Goal: Task Accomplishment & Management: Use online tool/utility

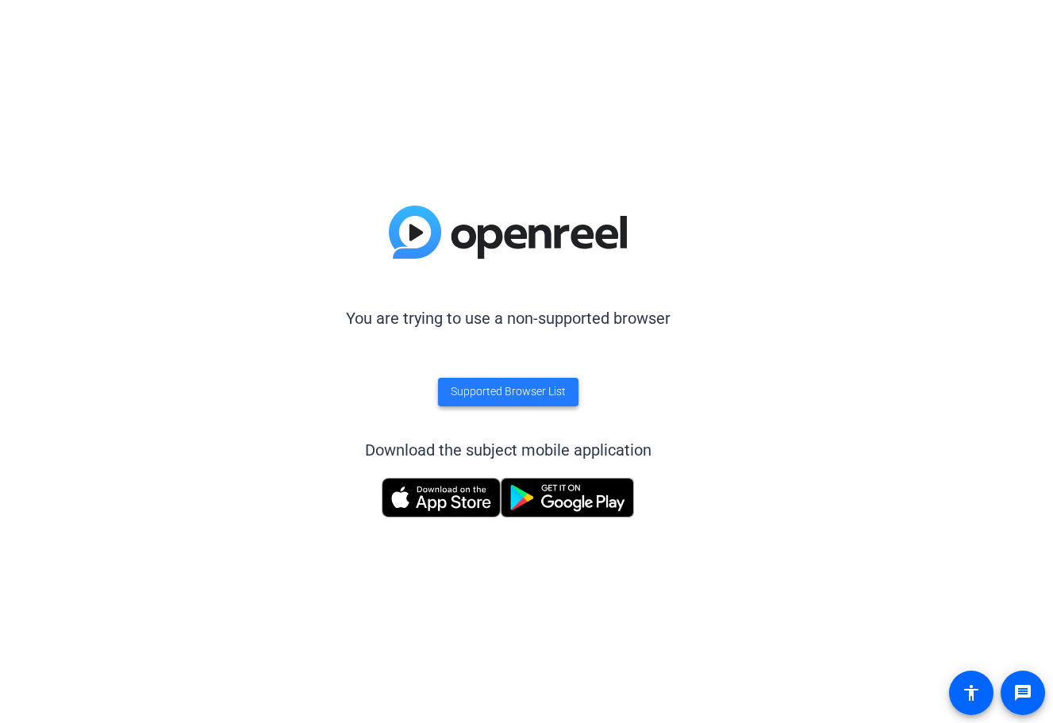
click at [525, 391] on span "Supported Browser List" at bounding box center [508, 391] width 115 height 17
click at [519, 392] on span "Supported Browser List" at bounding box center [508, 391] width 115 height 17
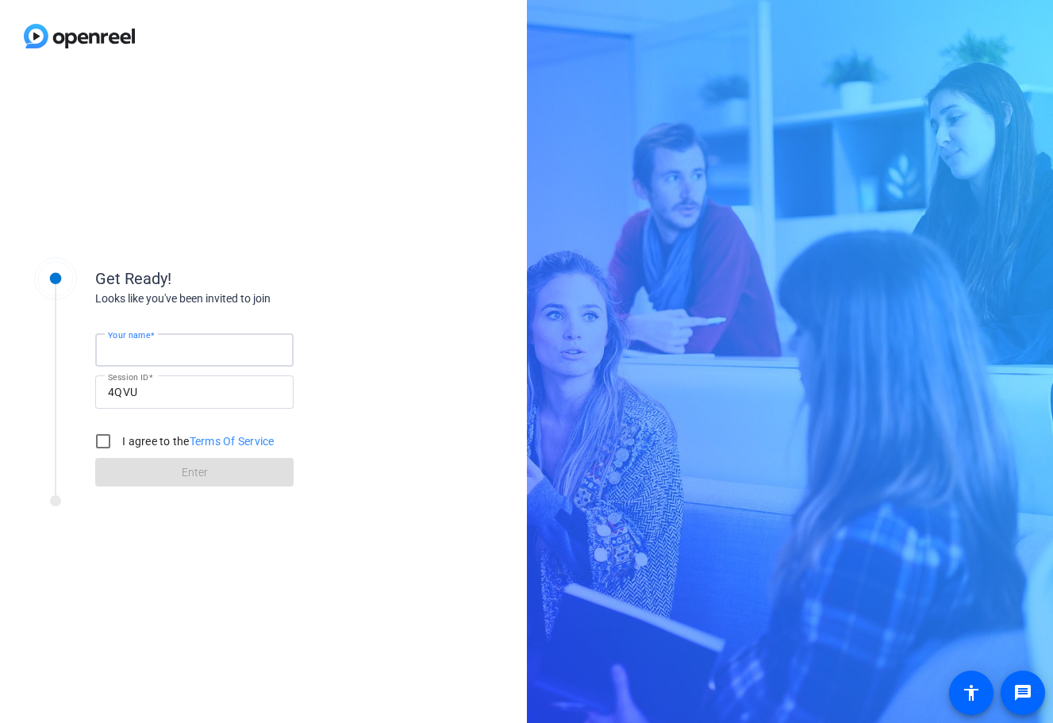
click at [176, 356] on input "Your name" at bounding box center [194, 350] width 173 height 19
type input "Eric Fey"
click at [98, 448] on input "I agree to the Terms Of Service" at bounding box center [103, 441] width 32 height 32
checkbox input "true"
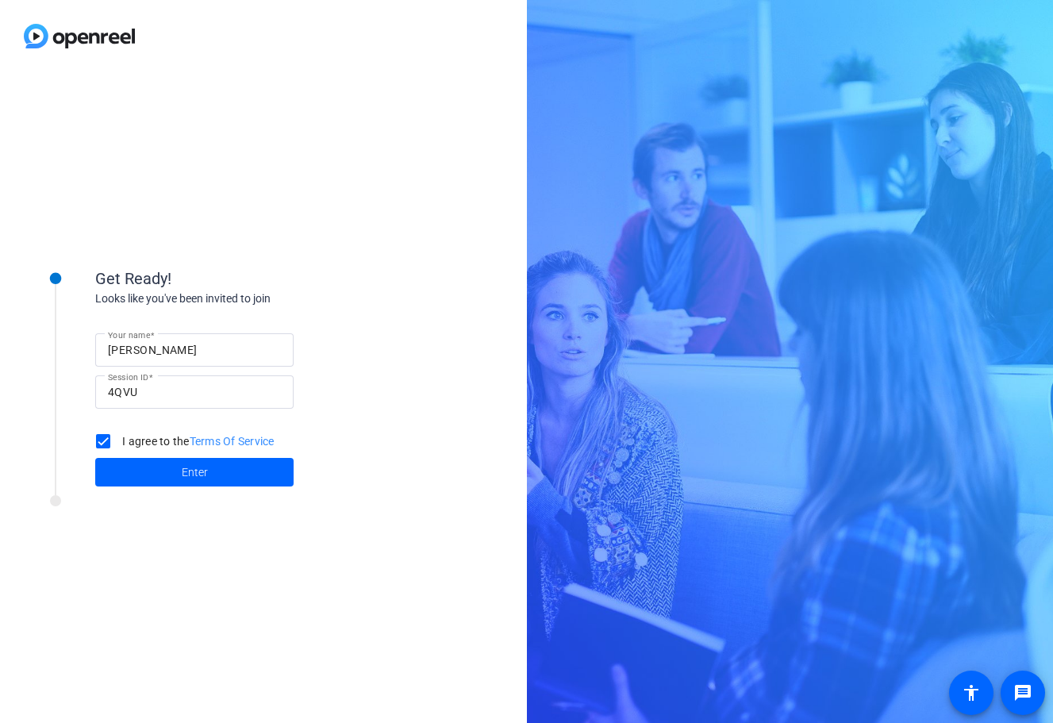
click at [160, 353] on input "Eric Fey" at bounding box center [194, 350] width 173 height 19
type input "Eric Fey Mac"
click at [193, 474] on span "Enter" at bounding box center [195, 472] width 26 height 17
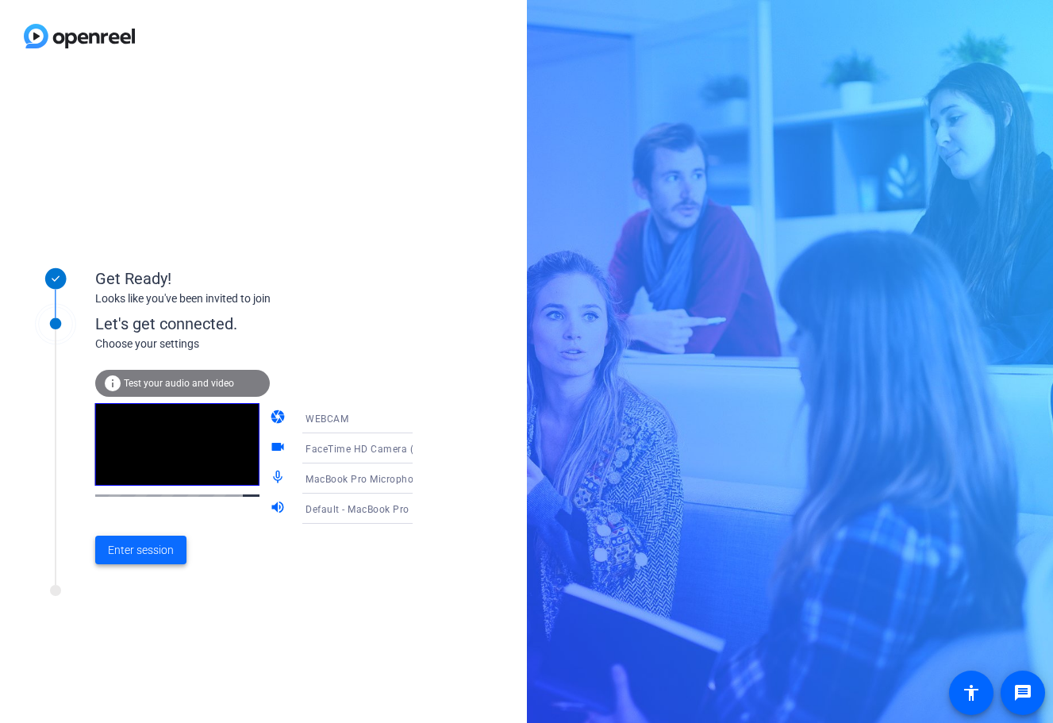
click at [133, 552] on span "Enter session" at bounding box center [141, 550] width 66 height 17
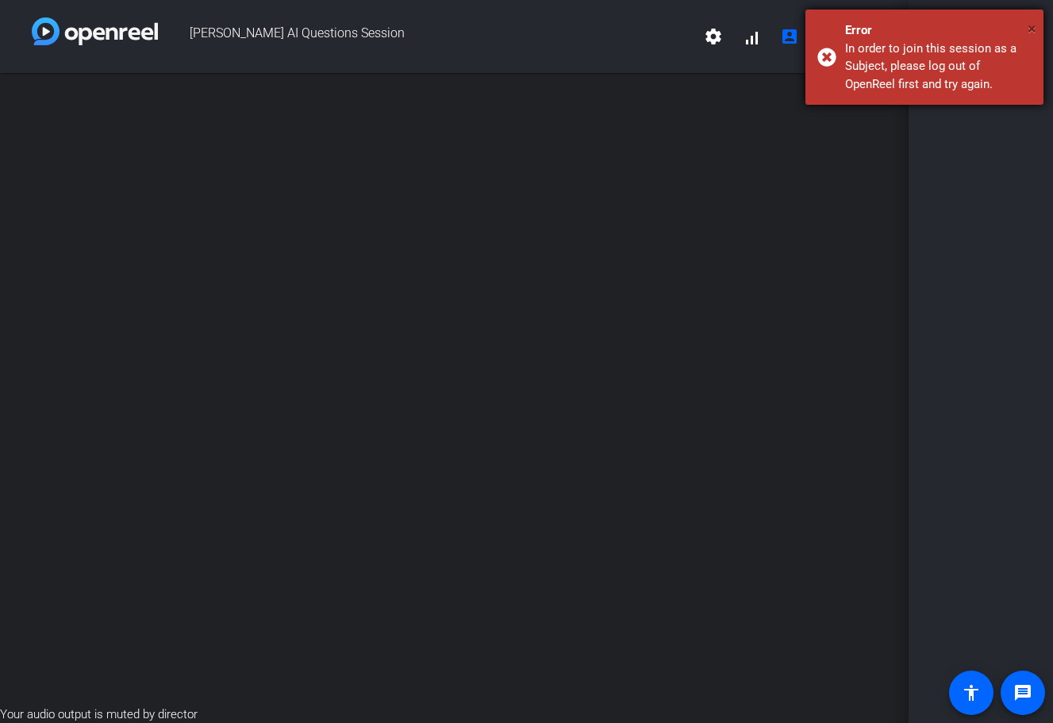
click at [1031, 33] on span "×" at bounding box center [1032, 28] width 9 height 19
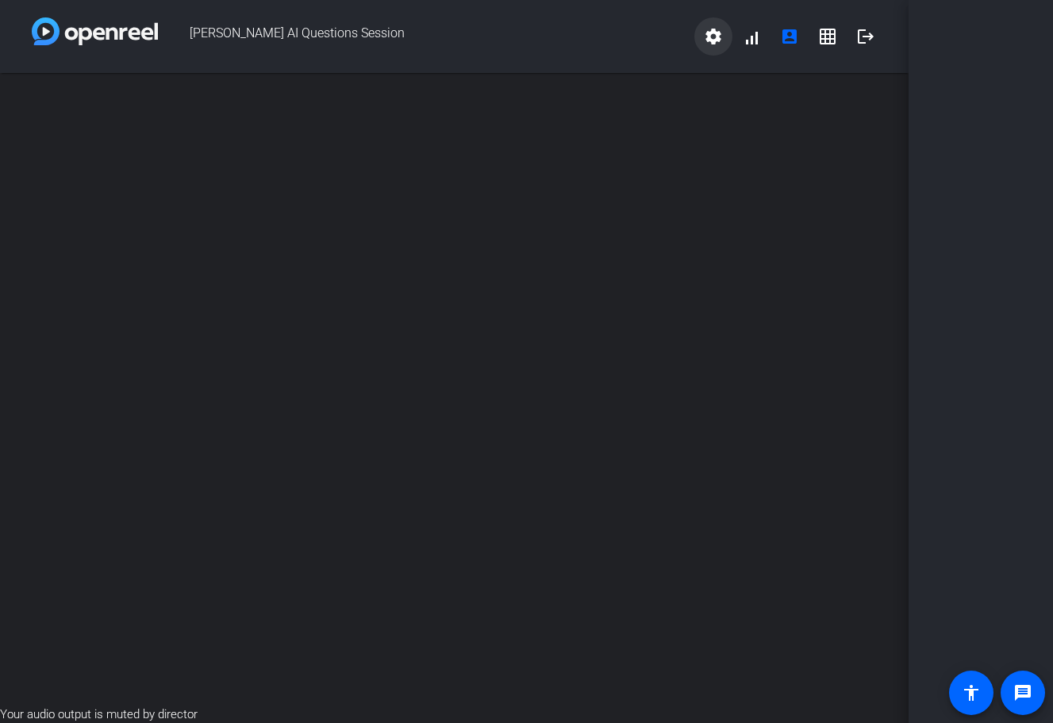
click at [718, 42] on mat-icon "settings" at bounding box center [713, 36] width 19 height 19
click at [718, 42] on div at bounding box center [526, 361] width 1053 height 723
click at [502, 255] on div "open_in_new" at bounding box center [454, 389] width 909 height 633
click at [867, 43] on mat-icon "logout" at bounding box center [865, 36] width 19 height 19
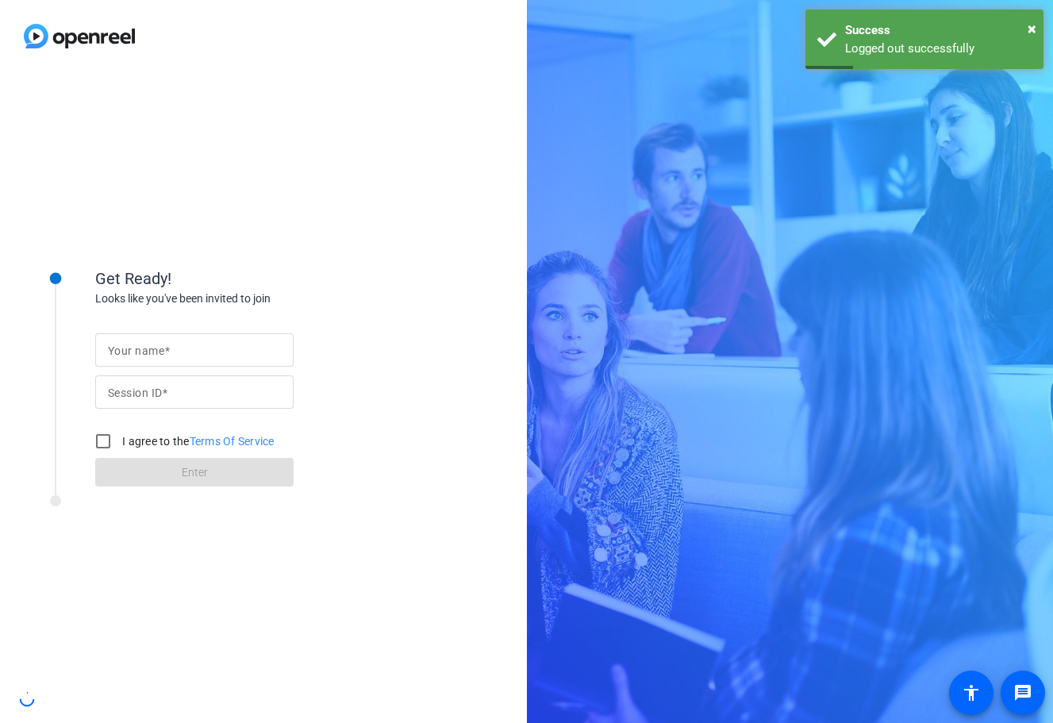
click at [162, 345] on mat-label "Your name" at bounding box center [136, 350] width 56 height 13
click at [162, 345] on input "Your name" at bounding box center [194, 350] width 173 height 19
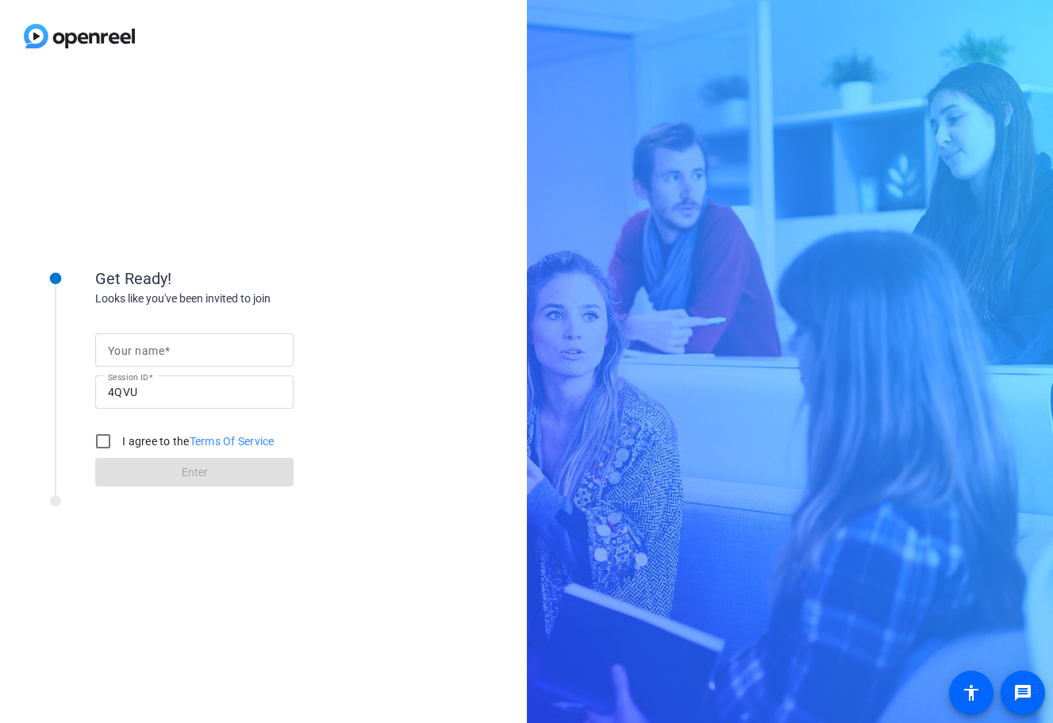
click at [167, 340] on div at bounding box center [194, 349] width 173 height 33
type input "Eric"
click at [360, 450] on div "Your name Eric Session ID 4QVU I agree to the Terms Of Service Enter" at bounding box center [254, 397] width 318 height 180
click at [103, 446] on input "I agree to the Terms Of Service" at bounding box center [103, 441] width 32 height 32
checkbox input "true"
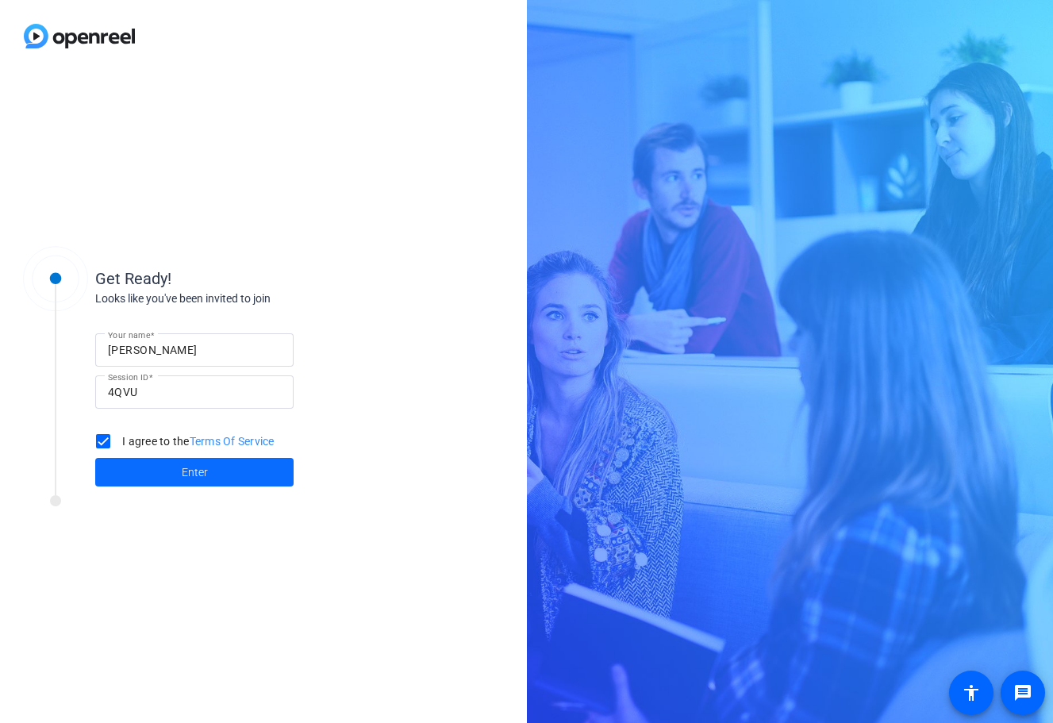
click at [138, 460] on span at bounding box center [194, 472] width 198 height 38
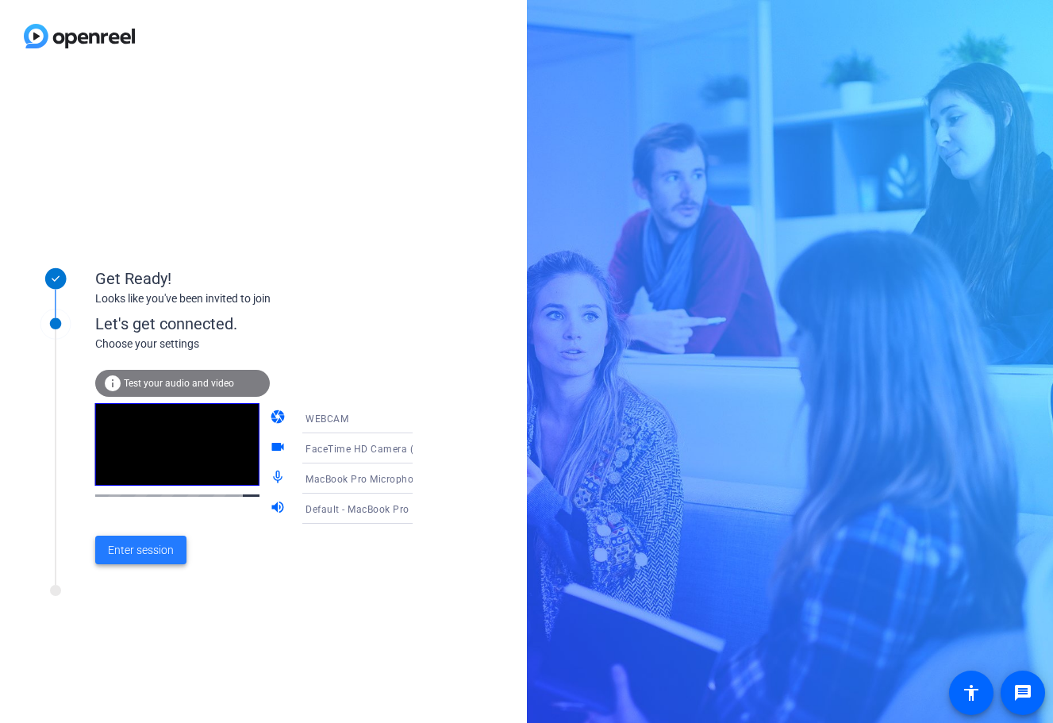
click at [143, 549] on span "Enter session" at bounding box center [141, 550] width 66 height 17
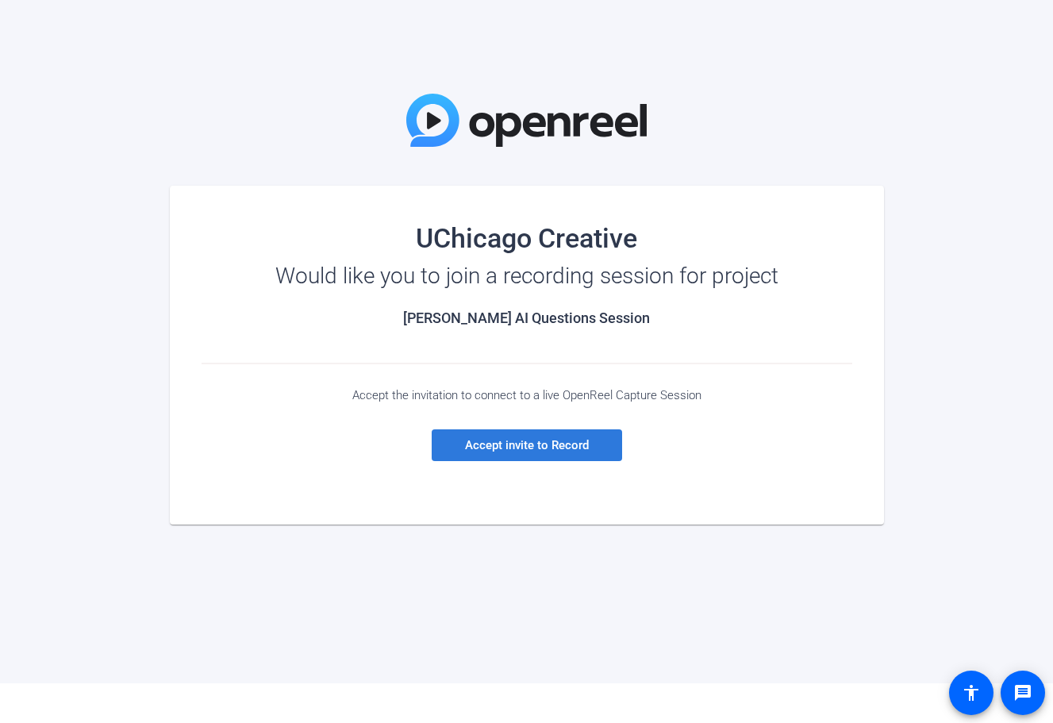
click at [542, 438] on span "Accept invite to Record" at bounding box center [527, 445] width 124 height 14
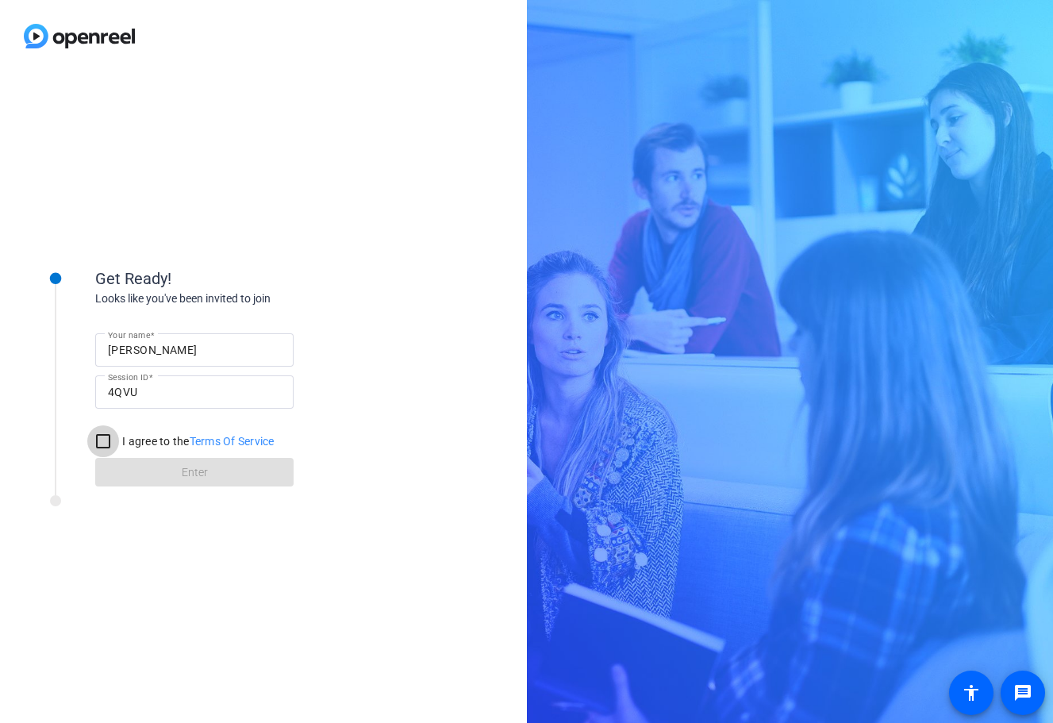
click at [102, 443] on input "I agree to the Terms Of Service" at bounding box center [103, 441] width 32 height 32
checkbox input "true"
click at [158, 464] on span at bounding box center [194, 472] width 198 height 38
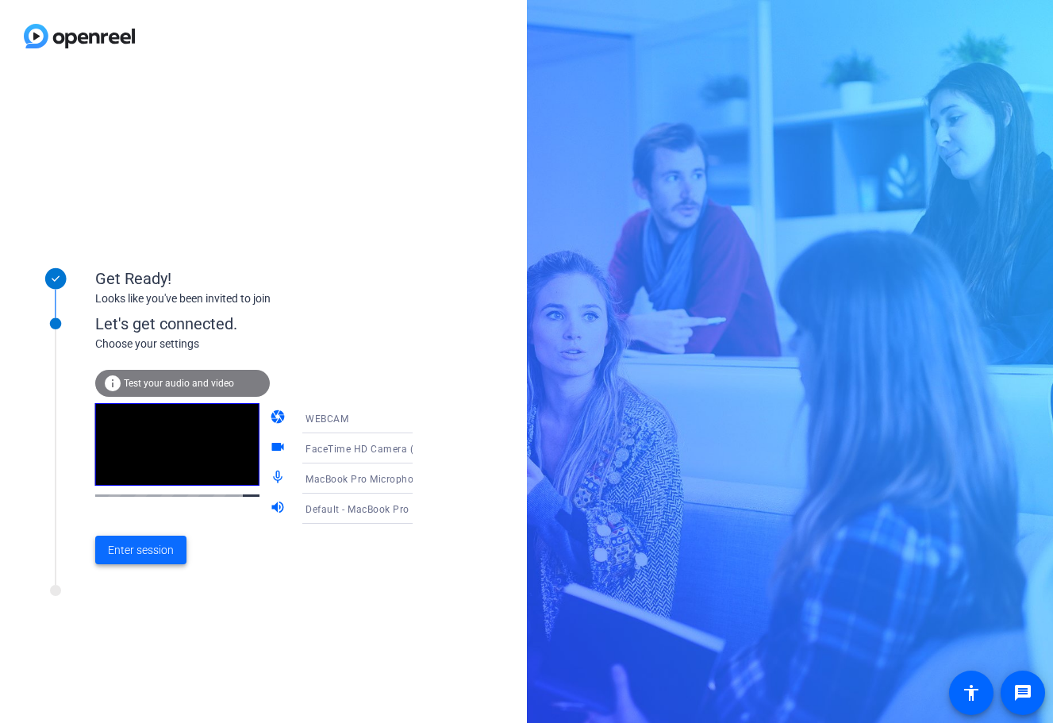
click at [140, 553] on span "Enter session" at bounding box center [141, 550] width 66 height 17
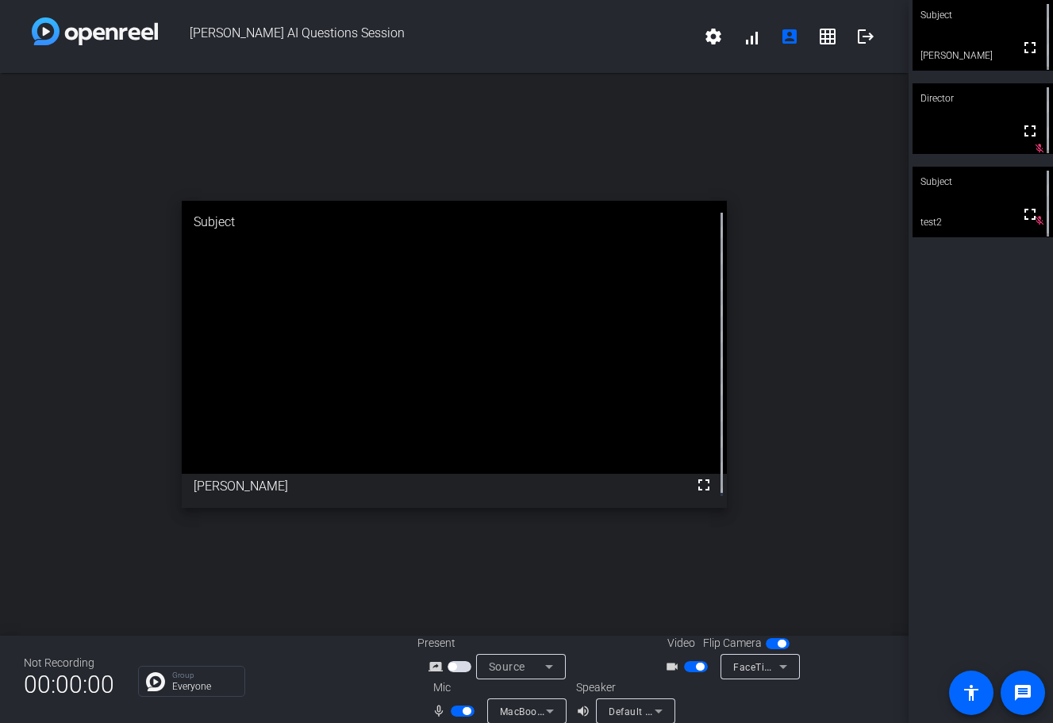
click at [250, 474] on video at bounding box center [454, 337] width 545 height 273
click at [249, 474] on video at bounding box center [454, 337] width 545 height 273
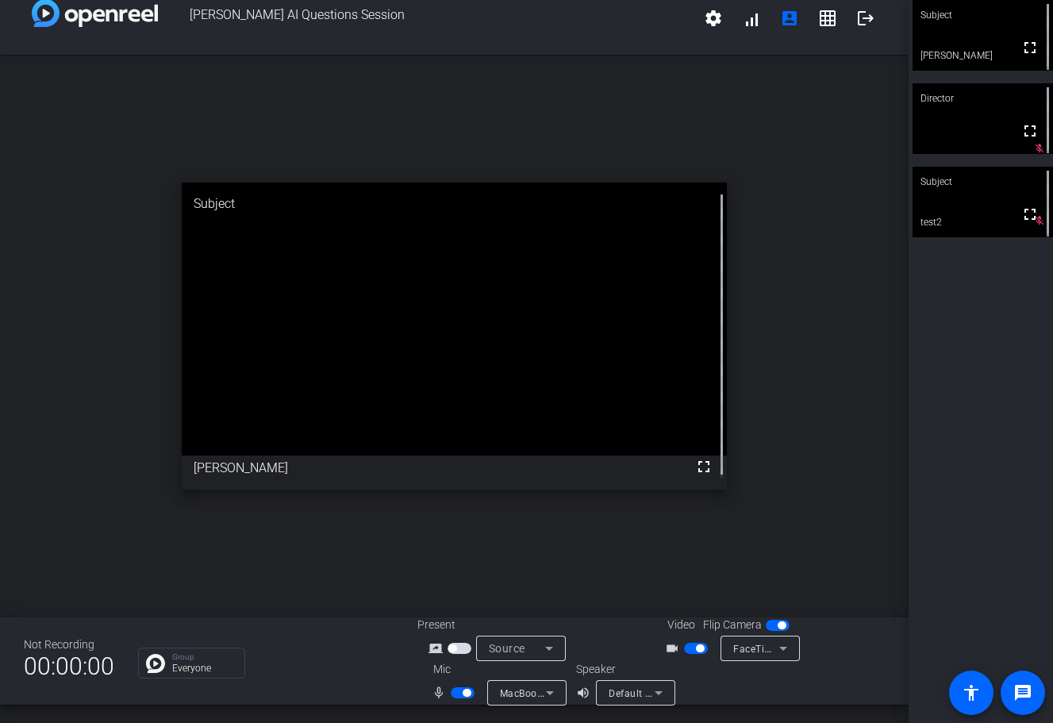
click at [465, 691] on span "button" at bounding box center [467, 693] width 8 height 8
click at [464, 689] on span "button" at bounding box center [467, 693] width 8 height 8
click at [451, 697] on span "button" at bounding box center [463, 692] width 24 height 11
click at [452, 696] on span "button" at bounding box center [456, 693] width 8 height 8
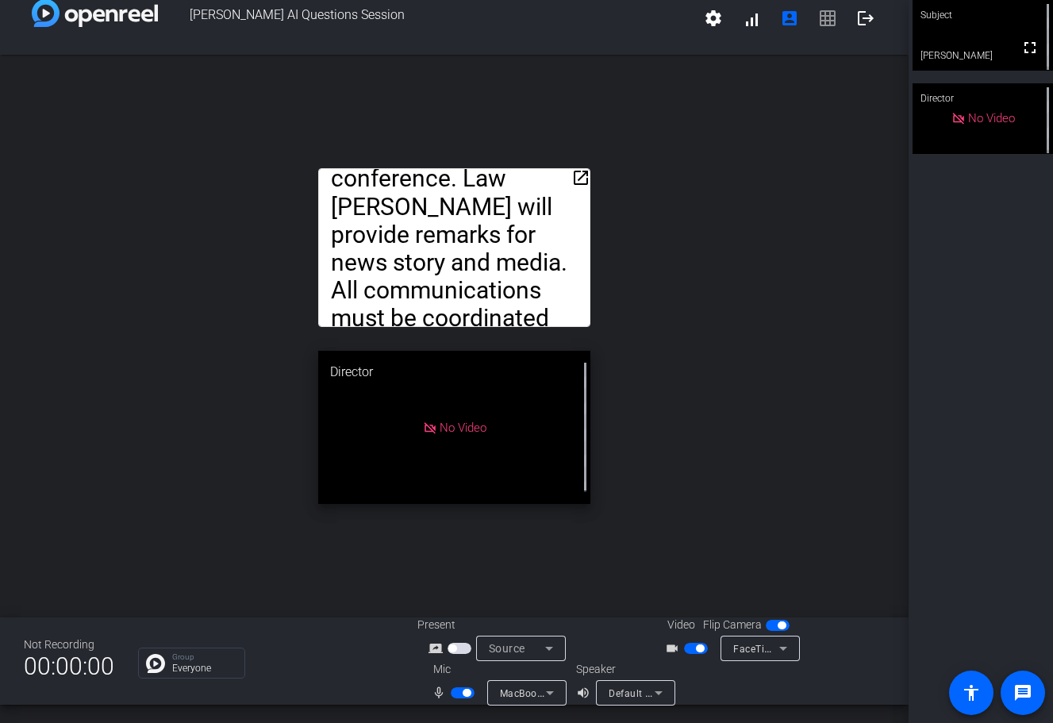
click at [575, 179] on mat-icon "open_in_new" at bounding box center [581, 177] width 19 height 19
